Goal: Task Accomplishment & Management: Manage account settings

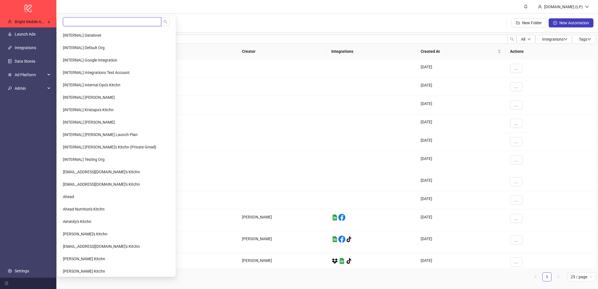
click at [83, 21] on input "search" at bounding box center [112, 21] width 98 height 9
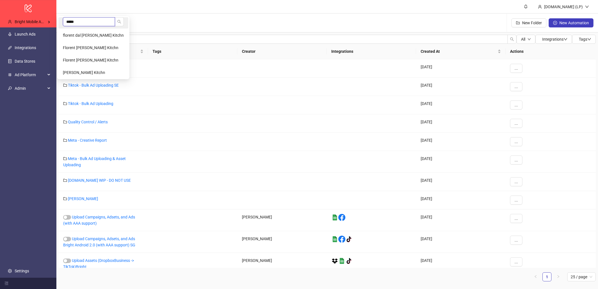
click at [84, 24] on input "*****" at bounding box center [89, 21] width 52 height 9
click at [44, 25] on div "Bright Mobile Apps" at bounding box center [29, 21] width 52 height 11
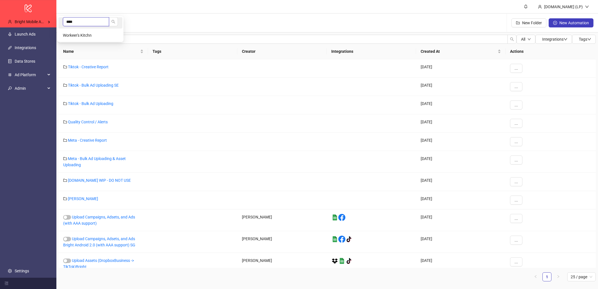
click at [92, 22] on input "****" at bounding box center [86, 21] width 46 height 9
click at [51, 23] on div "Bright Mobile Apps" at bounding box center [29, 21] width 52 height 11
click at [79, 21] on input "****" at bounding box center [97, 21] width 68 height 9
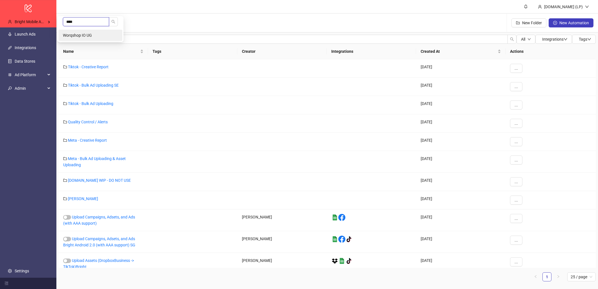
type input "****"
click at [77, 34] on span "Worqshop IO UG" at bounding box center [77, 35] width 29 height 5
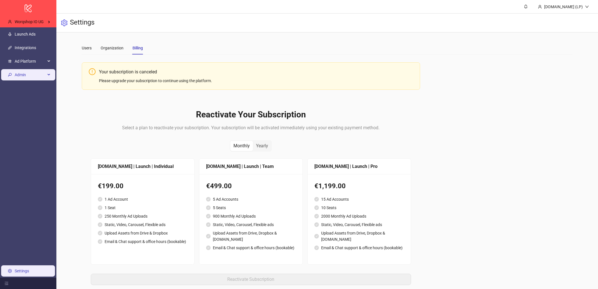
click at [49, 77] on div "Admin" at bounding box center [28, 74] width 54 height 11
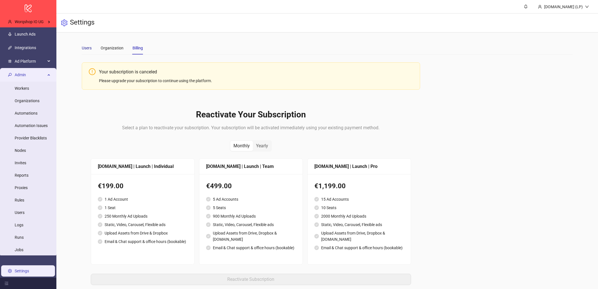
click at [89, 46] on div "Users" at bounding box center [87, 48] width 10 height 6
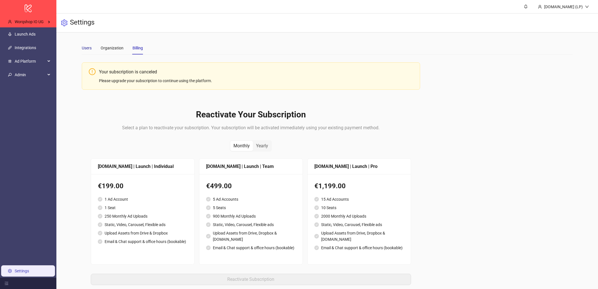
click at [89, 46] on div "Users" at bounding box center [87, 48] width 10 height 6
click at [35, 80] on li "Admin Workers Organizations Automations Automation Issues Provider Blacklists N…" at bounding box center [28, 75] width 56 height 14
click at [39, 75] on span "Admin" at bounding box center [30, 74] width 31 height 11
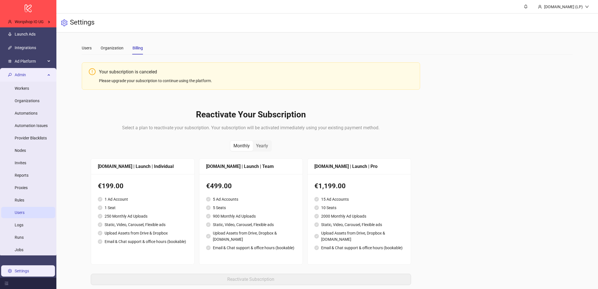
click at [22, 212] on link "Users" at bounding box center [20, 212] width 10 height 5
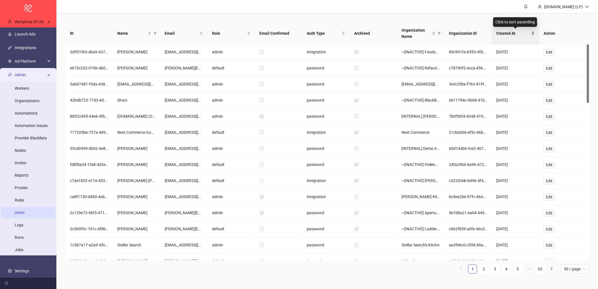
click at [517, 32] on span "Created At" at bounding box center [513, 33] width 34 height 6
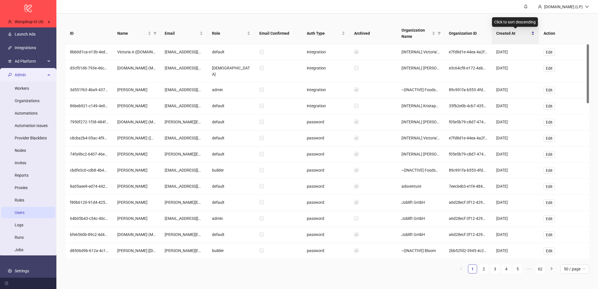
click at [504, 36] on div "Created At" at bounding box center [515, 33] width 38 height 6
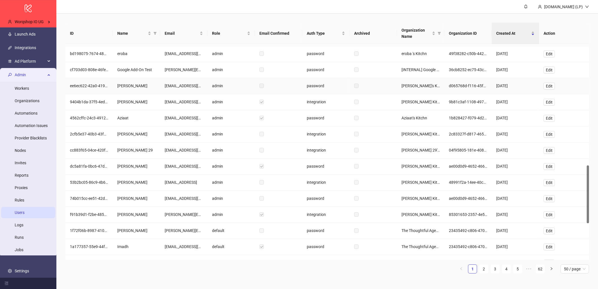
scroll to position [448, 0]
click at [172, 34] on span "Email" at bounding box center [182, 33] width 34 height 6
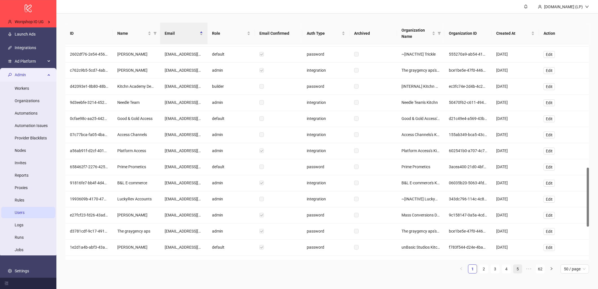
click at [515, 267] on link "5" at bounding box center [517, 268] width 8 height 8
click at [518, 267] on link "7" at bounding box center [517, 268] width 8 height 8
click at [520, 269] on link "9" at bounding box center [517, 268] width 8 height 8
click at [520, 269] on link "11" at bounding box center [517, 268] width 8 height 8
click at [520, 269] on link "13" at bounding box center [517, 268] width 8 height 8
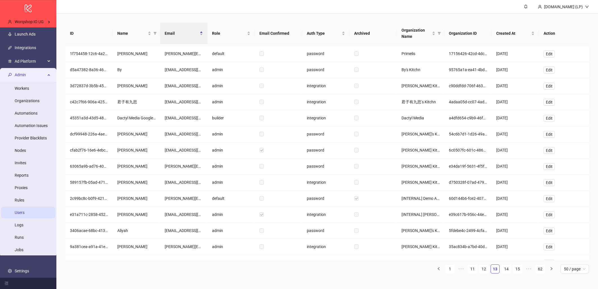
click at [520, 269] on link "15" at bounding box center [517, 268] width 8 height 8
click at [520, 269] on link "17" at bounding box center [517, 268] width 8 height 8
click at [520, 269] on link "19" at bounding box center [517, 268] width 8 height 8
click at [520, 269] on link "21" at bounding box center [517, 268] width 8 height 8
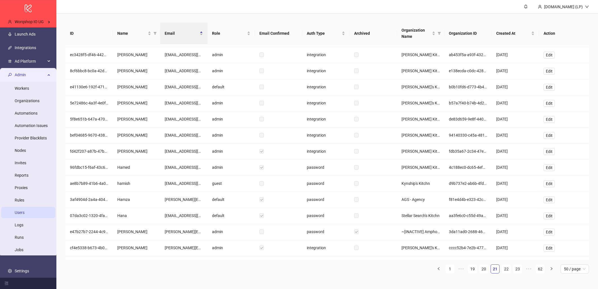
click at [520, 269] on link "23" at bounding box center [517, 268] width 8 height 8
click at [520, 269] on link "25" at bounding box center [517, 268] width 8 height 8
click at [520, 269] on link "27" at bounding box center [517, 268] width 8 height 8
click at [520, 269] on link "29" at bounding box center [517, 268] width 8 height 8
click at [520, 269] on link "31" at bounding box center [517, 268] width 8 height 8
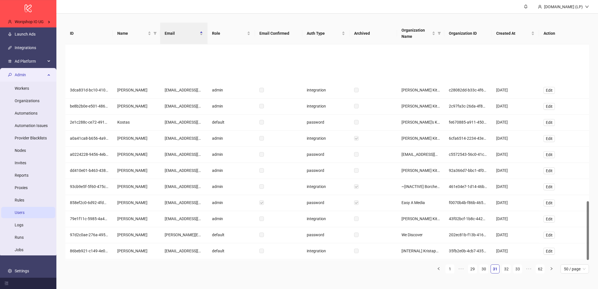
scroll to position [572, 0]
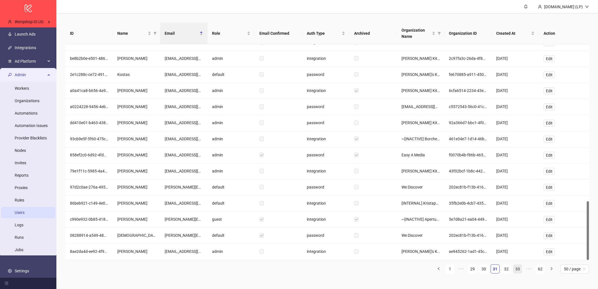
click at [516, 269] on link "33" at bounding box center [517, 268] width 8 height 8
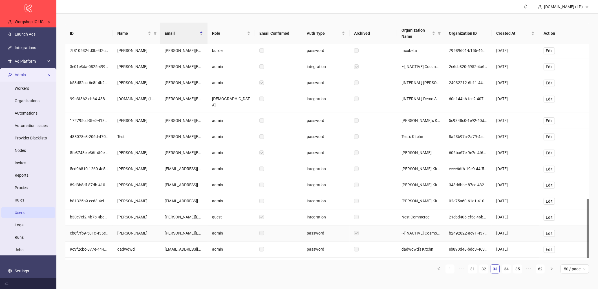
scroll to position [568, 0]
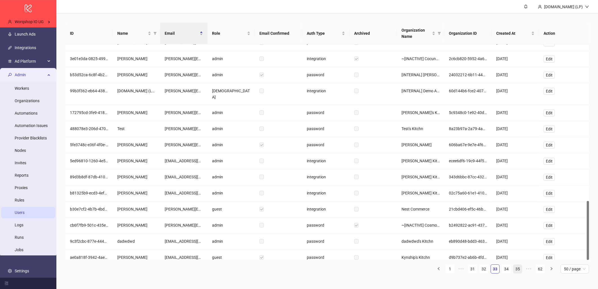
click at [514, 271] on link "35" at bounding box center [517, 268] width 8 height 8
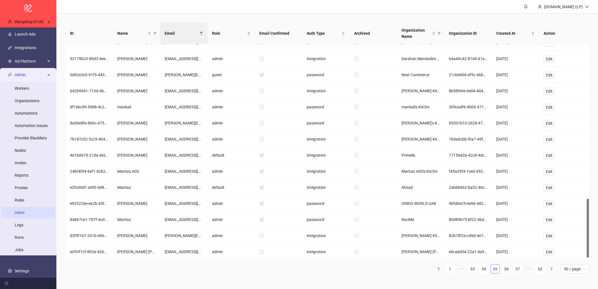
scroll to position [560, 0]
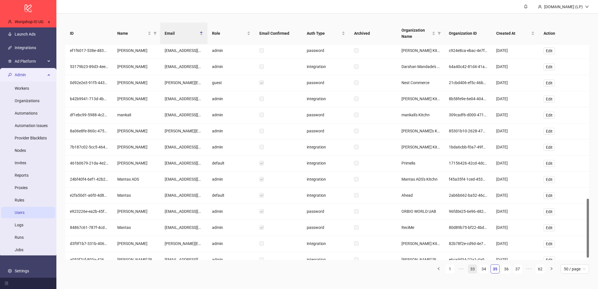
click at [472, 269] on link "33" at bounding box center [472, 268] width 8 height 8
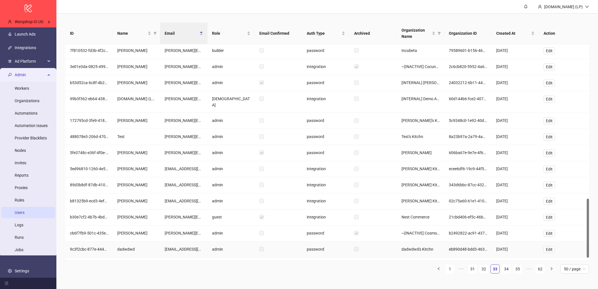
scroll to position [568, 0]
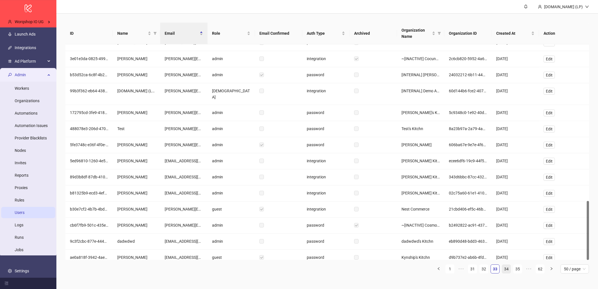
click at [508, 267] on link "34" at bounding box center [506, 268] width 8 height 8
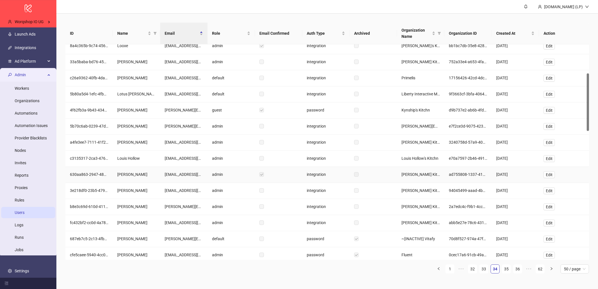
scroll to position [0, 0]
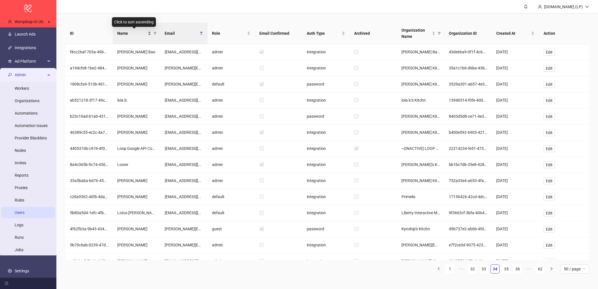
click at [131, 32] on span "Name" at bounding box center [131, 33] width 29 height 6
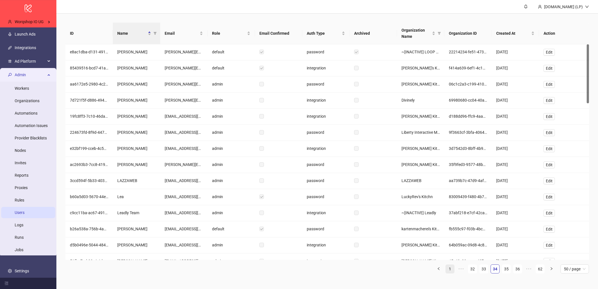
click at [447, 269] on link "1" at bounding box center [450, 268] width 8 height 8
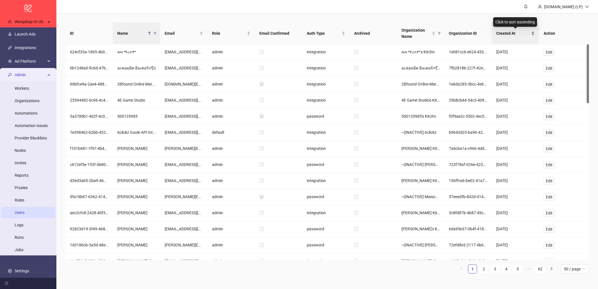
click at [513, 35] on span "Created At" at bounding box center [513, 33] width 34 height 6
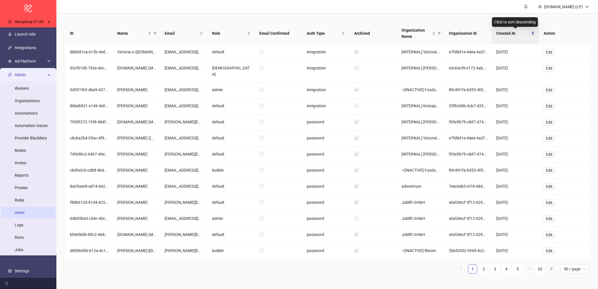
click at [513, 35] on span "Created At" at bounding box center [513, 33] width 34 height 6
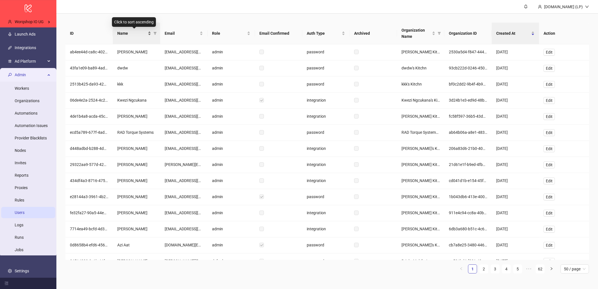
click at [142, 35] on span "Name" at bounding box center [131, 33] width 29 height 6
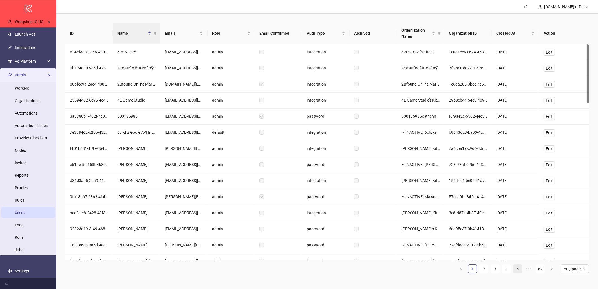
click at [517, 272] on link "5" at bounding box center [517, 268] width 8 height 8
click at [517, 270] on link "7" at bounding box center [517, 268] width 8 height 8
click at [517, 270] on link "9" at bounding box center [517, 268] width 8 height 8
click at [517, 270] on link "11" at bounding box center [517, 268] width 8 height 8
click at [517, 270] on link "13" at bounding box center [517, 268] width 8 height 8
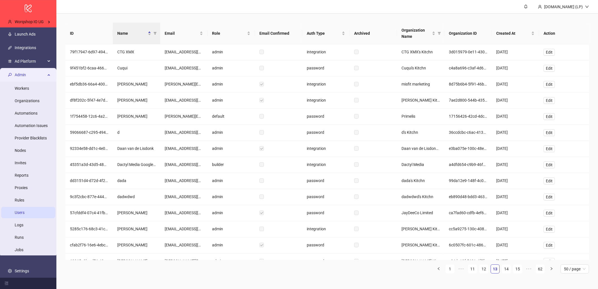
click at [517, 270] on link "15" at bounding box center [517, 268] width 8 height 8
click at [517, 270] on link "17" at bounding box center [517, 268] width 8 height 8
click at [517, 270] on link "19" at bounding box center [517, 268] width 8 height 8
click at [517, 270] on link "21" at bounding box center [517, 268] width 8 height 8
click at [517, 270] on link "23" at bounding box center [517, 268] width 8 height 8
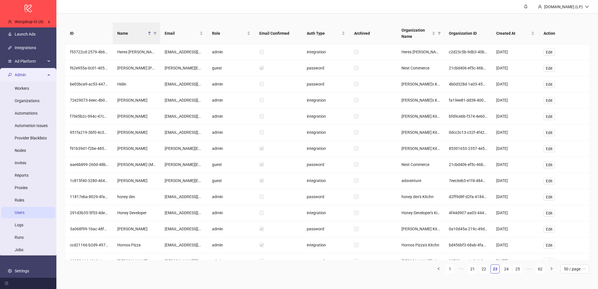
click at [517, 270] on link "25" at bounding box center [517, 268] width 8 height 8
click at [517, 270] on link "27" at bounding box center [517, 268] width 8 height 8
click at [517, 270] on link "29" at bounding box center [517, 268] width 8 height 8
click at [517, 270] on link "31" at bounding box center [517, 268] width 8 height 8
click at [517, 270] on link "33" at bounding box center [517, 268] width 8 height 8
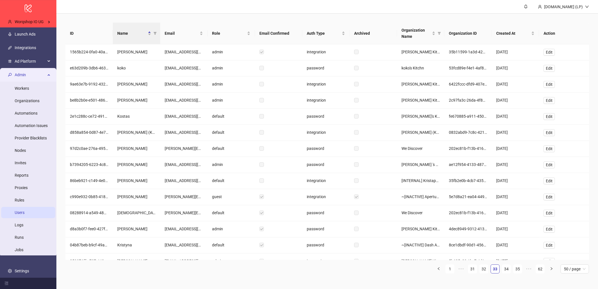
click at [517, 270] on link "35" at bounding box center [517, 268] width 8 height 8
click at [517, 270] on link "37" at bounding box center [517, 268] width 8 height 8
click at [517, 270] on link "39" at bounding box center [517, 268] width 8 height 8
click at [517, 270] on link "41" at bounding box center [517, 268] width 8 height 8
click at [517, 270] on link "43" at bounding box center [517, 268] width 8 height 8
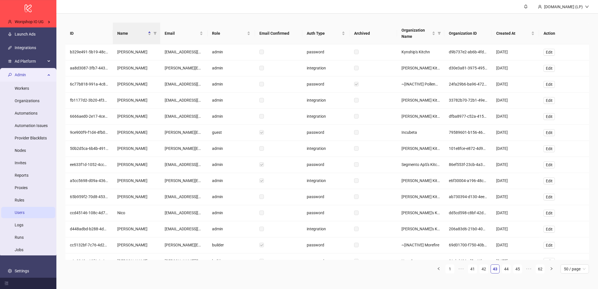
click at [517, 270] on link "45" at bounding box center [517, 268] width 8 height 8
click at [517, 270] on link "47" at bounding box center [517, 268] width 8 height 8
click at [517, 270] on link "49" at bounding box center [517, 268] width 8 height 8
click at [517, 270] on link "51" at bounding box center [517, 268] width 8 height 8
click at [517, 270] on link "53" at bounding box center [517, 268] width 8 height 8
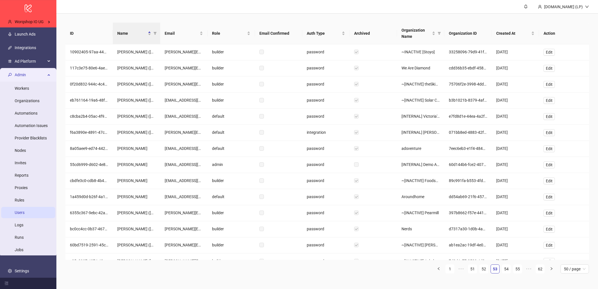
click at [517, 270] on link "55" at bounding box center [517, 268] width 8 height 8
click at [517, 270] on link "57" at bounding box center [517, 268] width 8 height 8
click at [471, 269] on link "55" at bounding box center [472, 268] width 8 height 8
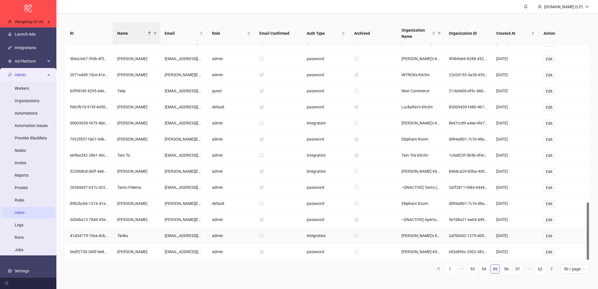
scroll to position [588, 0]
click at [502, 267] on link "56" at bounding box center [506, 268] width 8 height 8
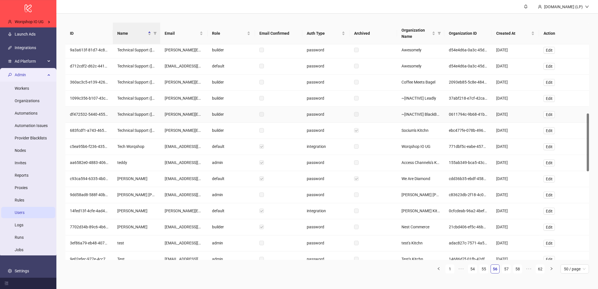
scroll to position [256, 0]
click at [552, 149] on span "Edit" at bounding box center [549, 147] width 7 height 5
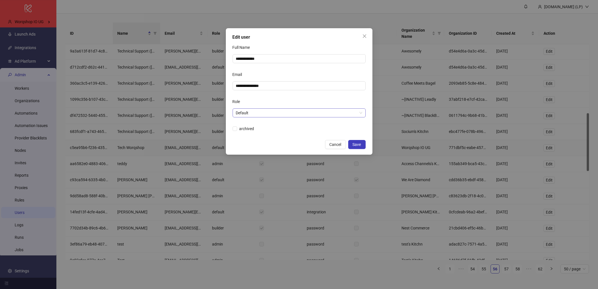
click at [293, 113] on span "Default" at bounding box center [299, 113] width 126 height 8
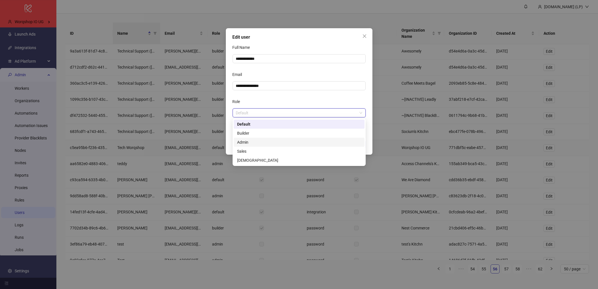
click at [257, 143] on div "Admin" at bounding box center [299, 142] width 124 height 6
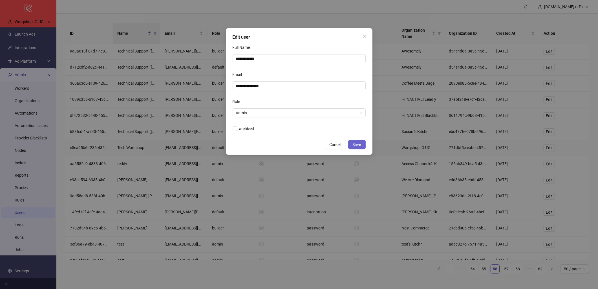
click at [363, 142] on button "Save" at bounding box center [356, 144] width 17 height 9
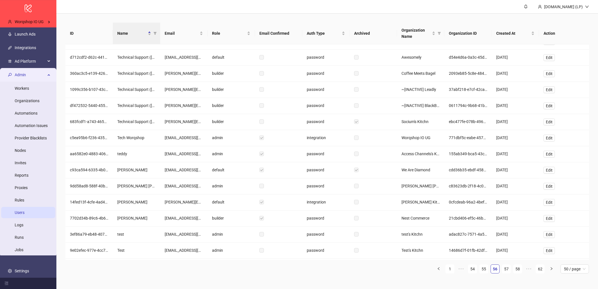
scroll to position [266, 0]
drag, startPoint x: 58, startPoint y: 19, endPoint x: 51, endPoint y: 21, distance: 7.6
click at [55, 20] on div "logo/logo-mobile Worqshop IO UG Launch Ads Integrations Ad Platform Admin Worke…" at bounding box center [299, 144] width 598 height 289
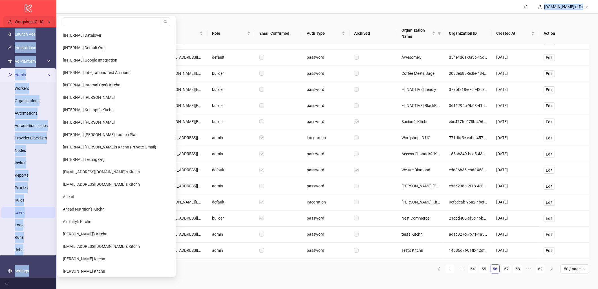
click at [51, 21] on div "Worqshop IO UG" at bounding box center [29, 21] width 52 height 11
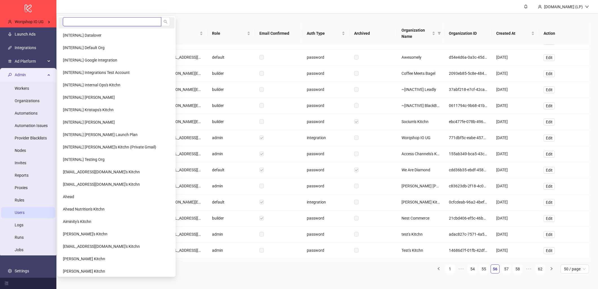
click at [82, 22] on input "search" at bounding box center [112, 21] width 98 height 9
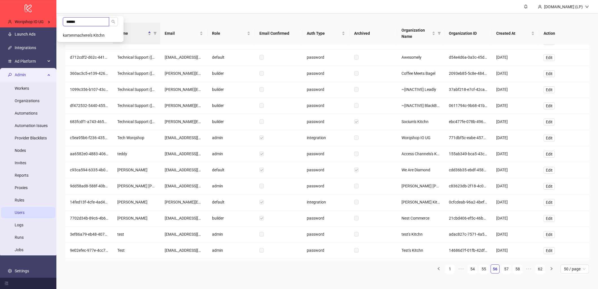
type input "******"
click at [79, 30] on li "kartenmacherei's Kitchn" at bounding box center [90, 35] width 64 height 11
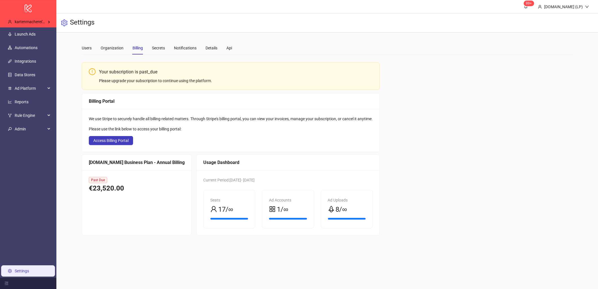
click at [479, 50] on div "Users Organization Billing Secrets Notifications Details Api" at bounding box center [327, 47] width 491 height 13
